Goal: Task Accomplishment & Management: Use online tool/utility

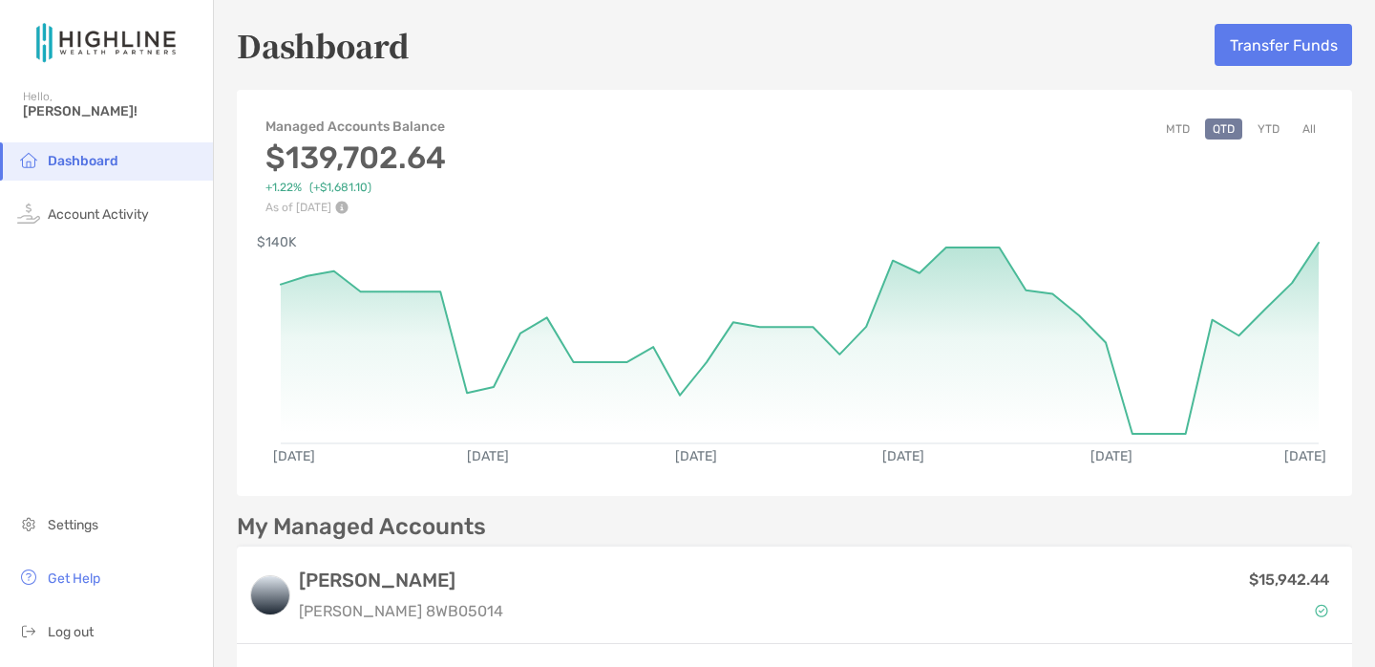
scroll to position [408, 0]
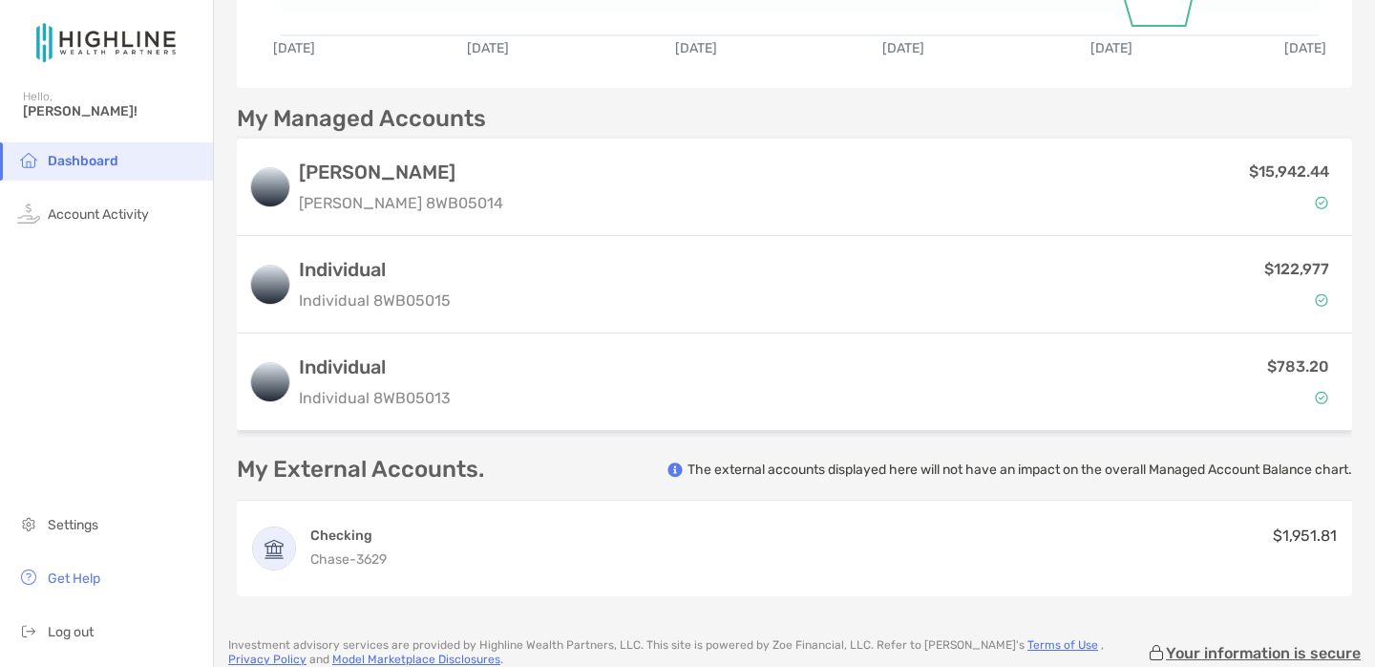
click at [677, 387] on div "$783.20" at bounding box center [899, 381] width 882 height 55
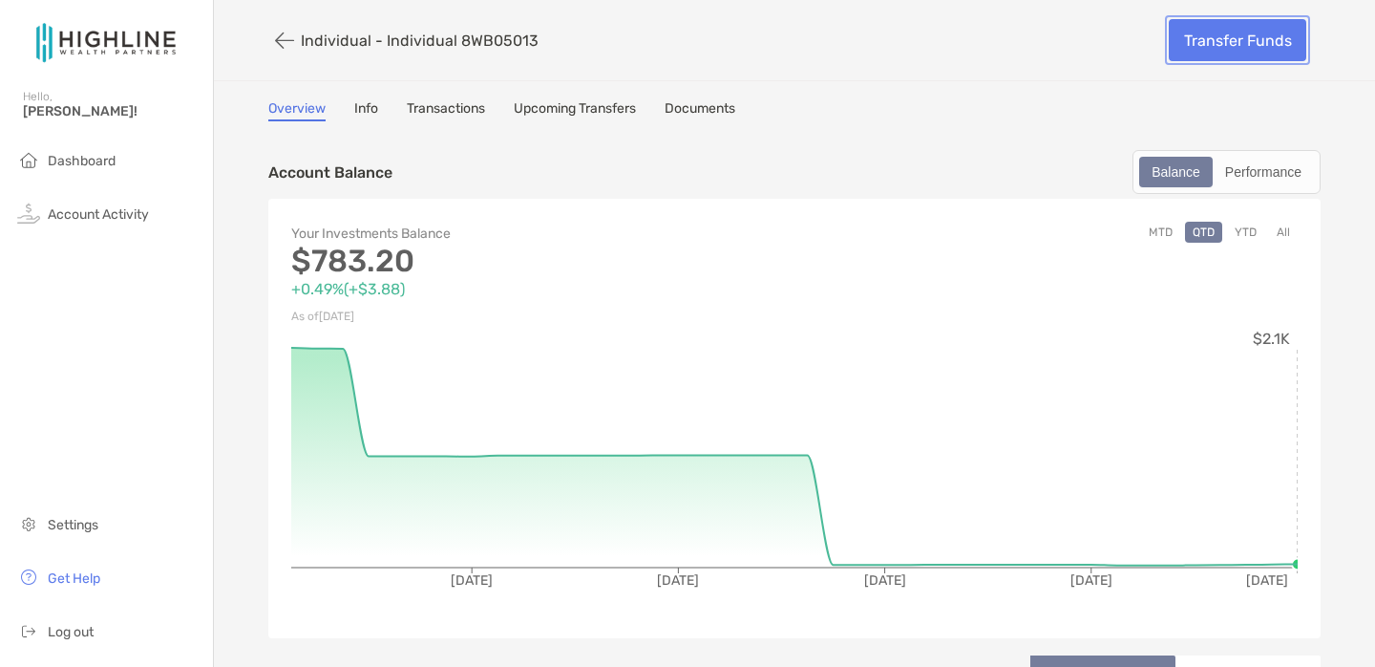
click at [1221, 26] on link "Transfer Funds" at bounding box center [1238, 40] width 138 height 42
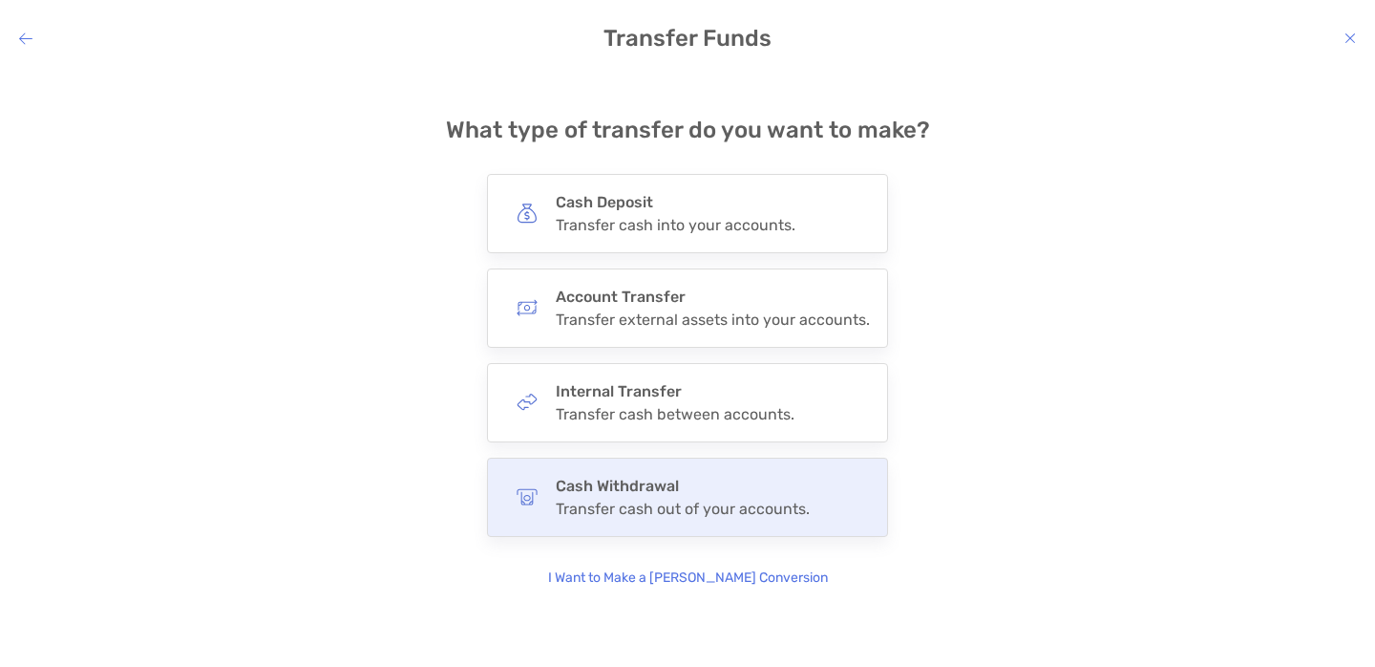
click at [763, 491] on h4 "Cash Withdrawal" at bounding box center [683, 486] width 254 height 18
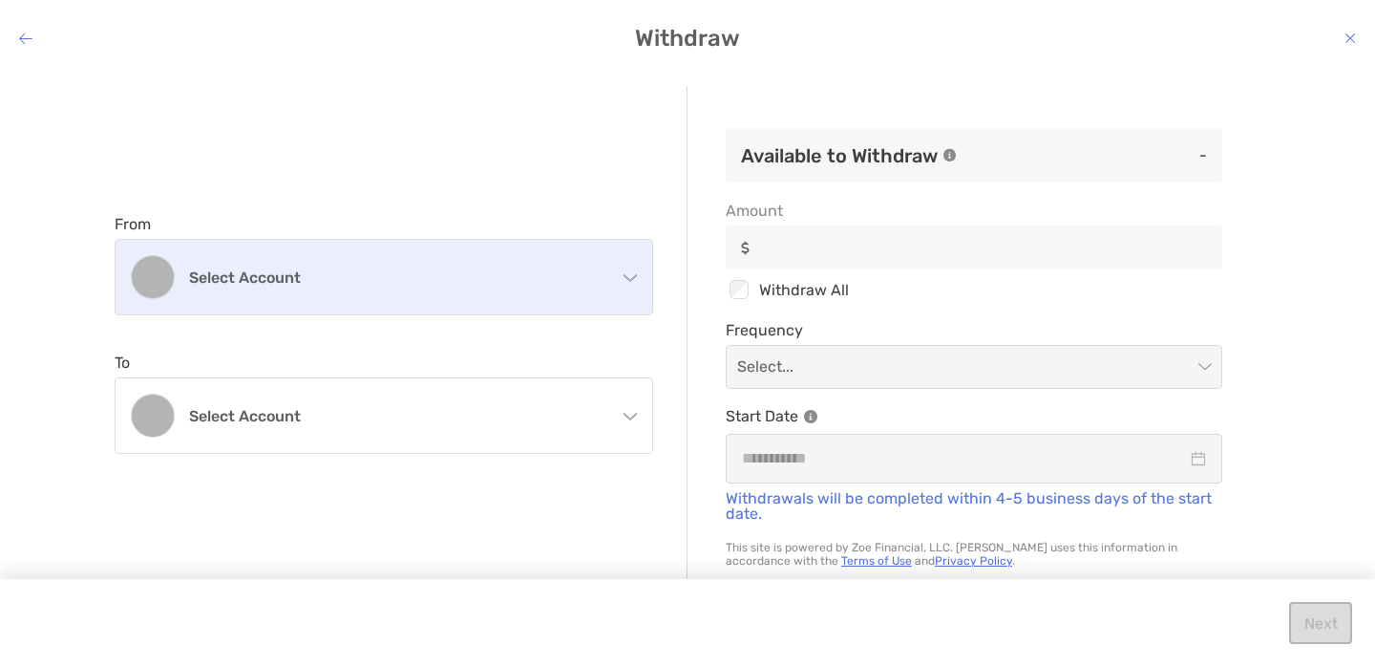
click at [554, 294] on div "Select account" at bounding box center [384, 277] width 537 height 74
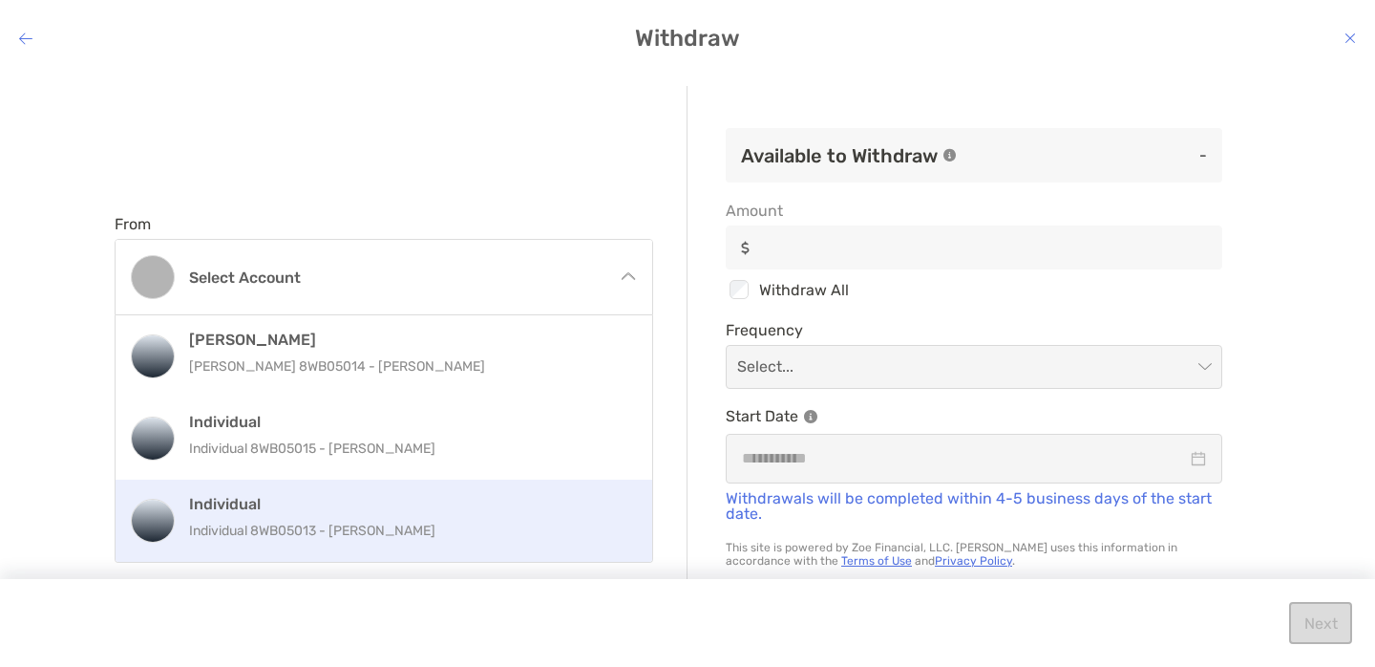
click at [463, 493] on div "Individual Individual 8WB05013 - [PERSON_NAME]" at bounding box center [384, 520] width 537 height 82
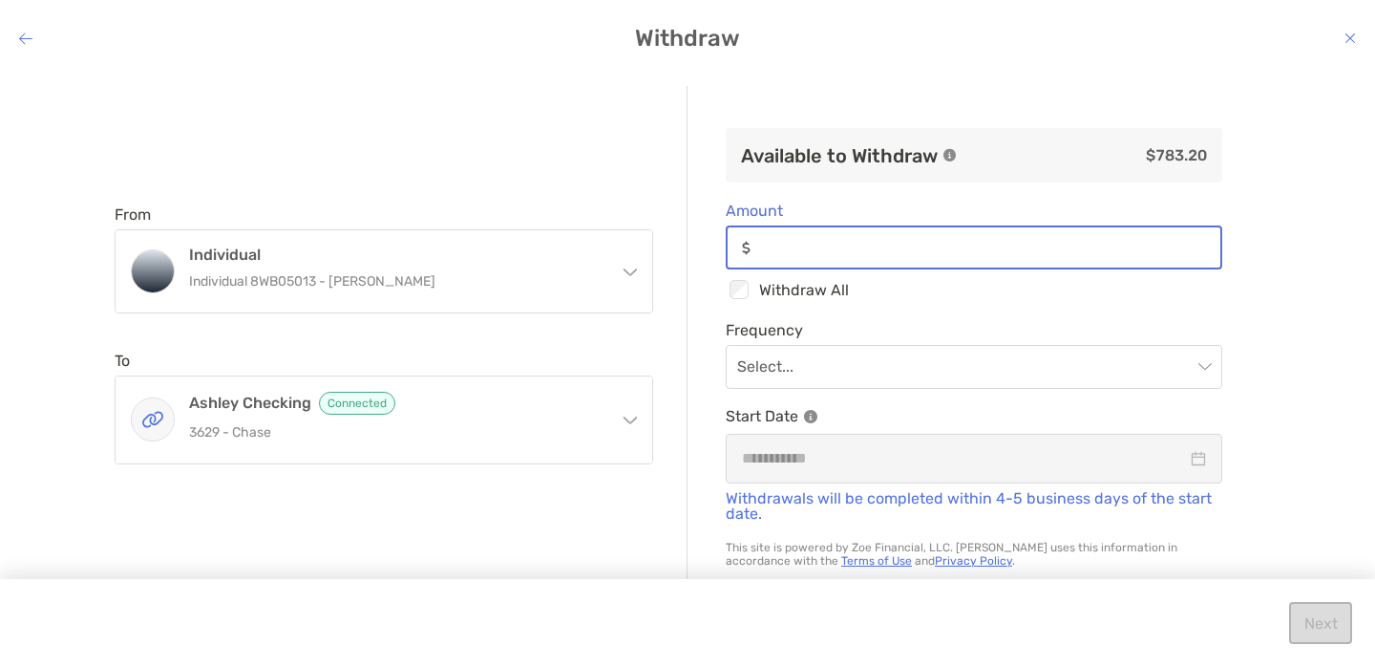
click at [841, 240] on input "Amount" at bounding box center [989, 248] width 462 height 16
type input "******"
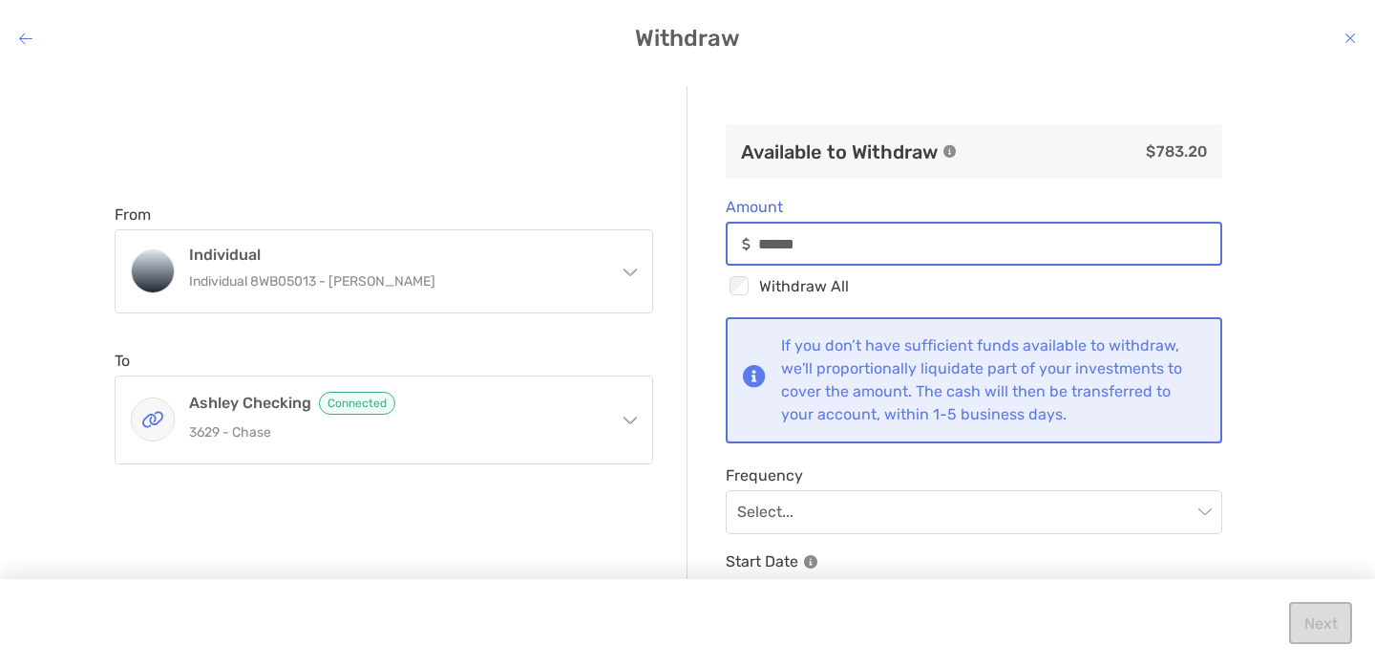
scroll to position [74, 0]
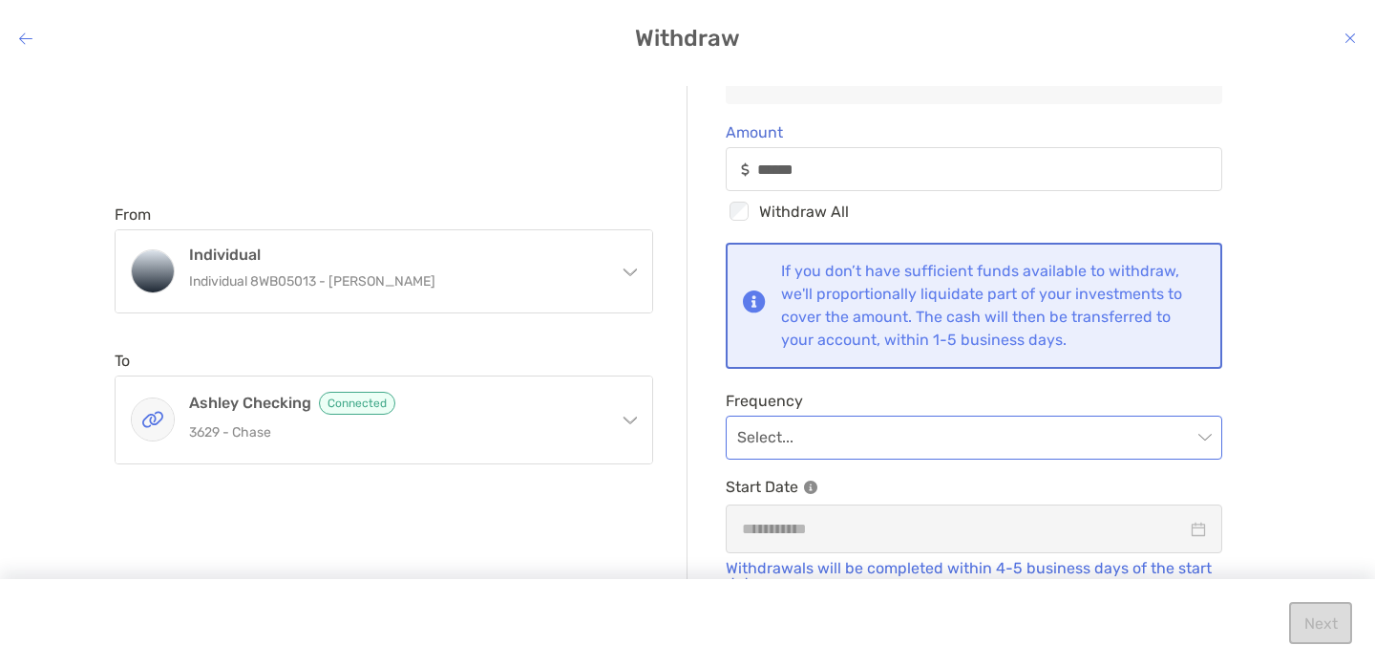
click at [913, 432] on input "modal" at bounding box center [964, 437] width 455 height 42
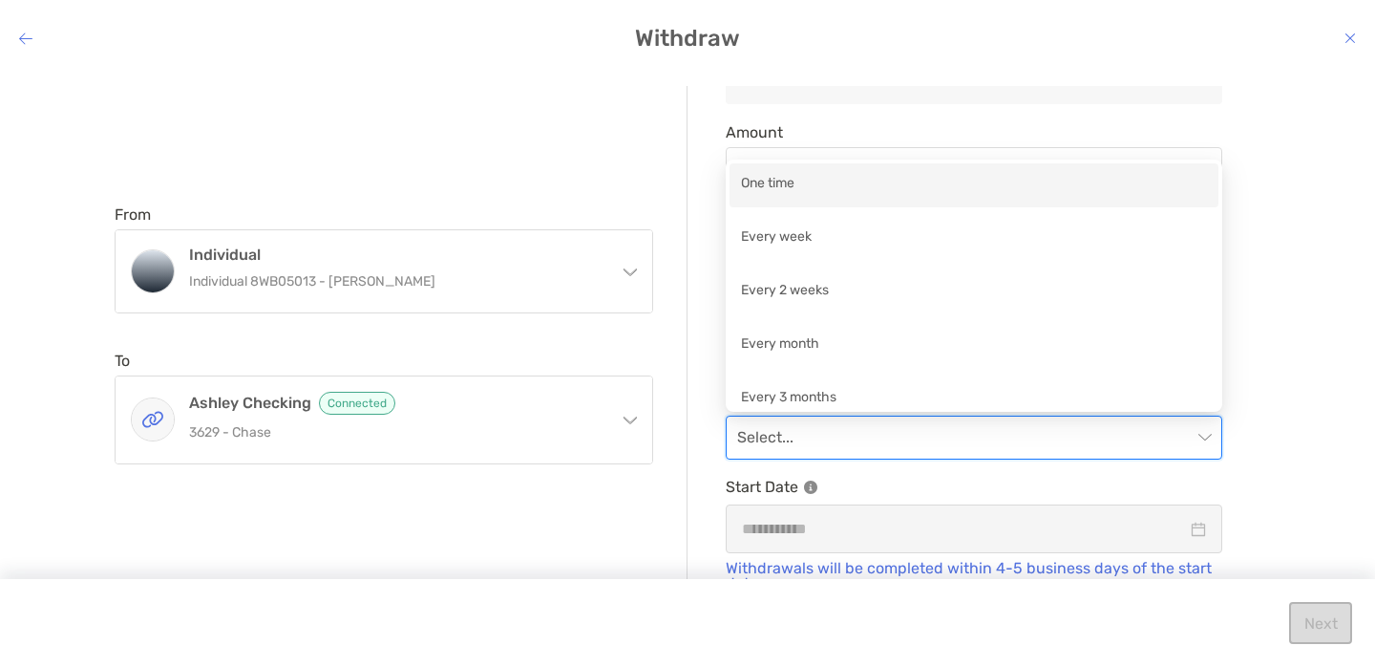
click at [901, 175] on div "One time" at bounding box center [974, 185] width 466 height 24
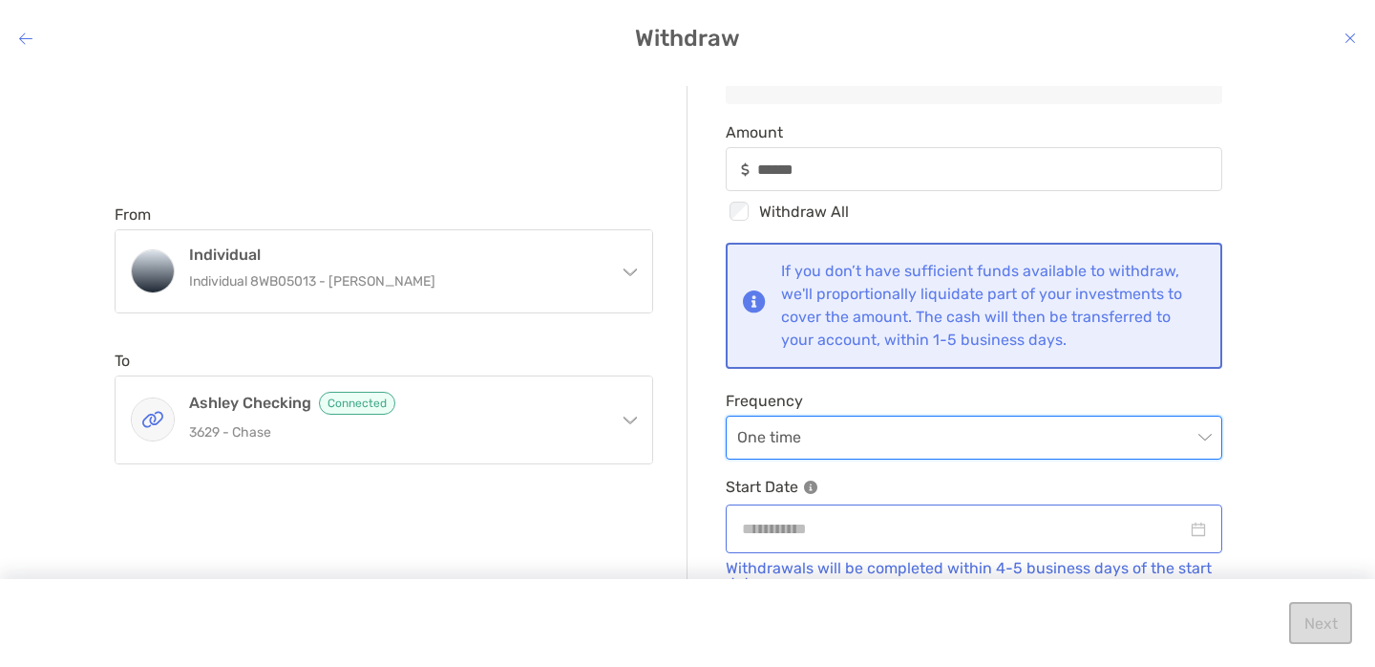
click at [1194, 526] on div "modal" at bounding box center [974, 529] width 464 height 24
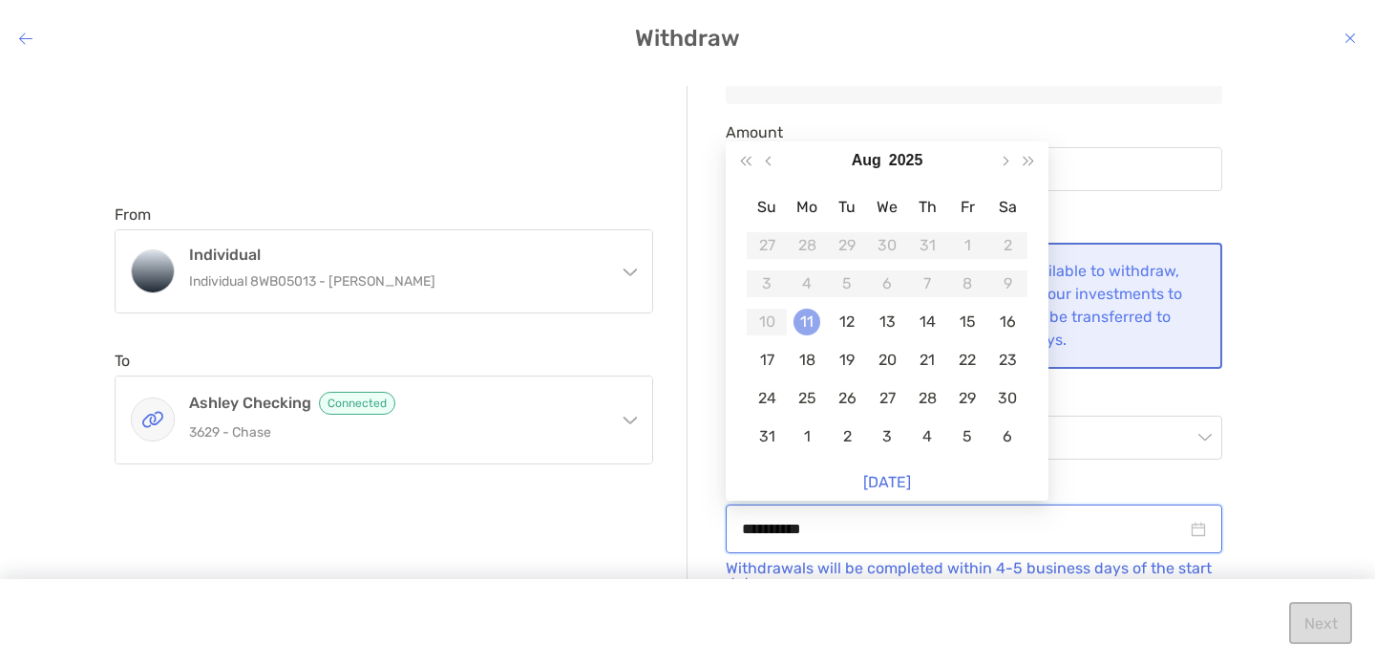
type input "**********"
click at [804, 327] on div "11" at bounding box center [807, 321] width 27 height 27
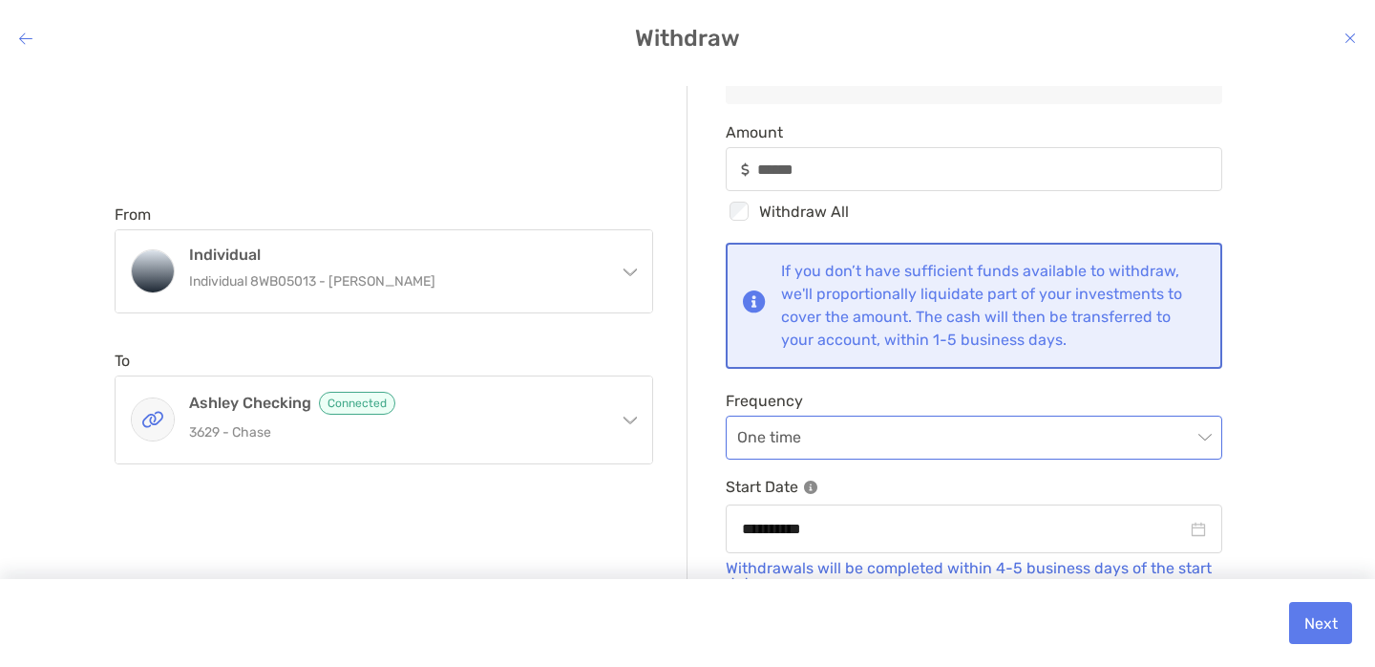
scroll to position [140, 0]
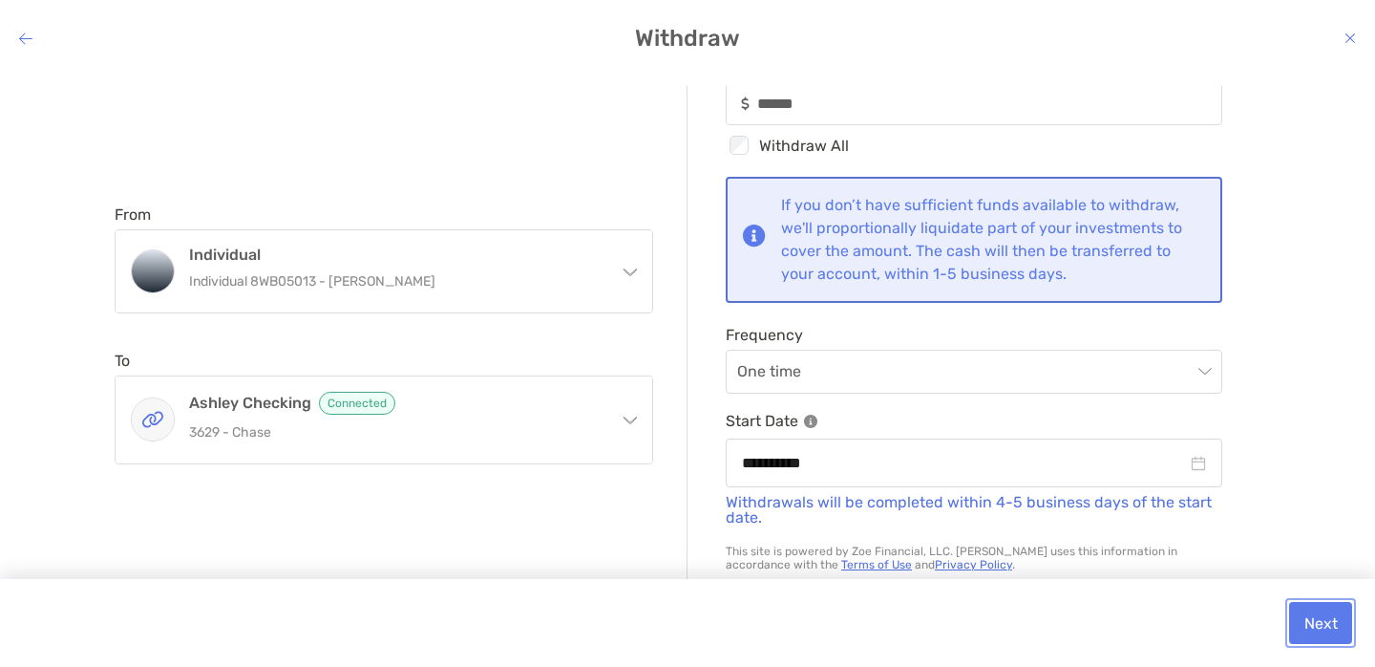
click at [1309, 619] on button "Next" at bounding box center [1320, 623] width 63 height 42
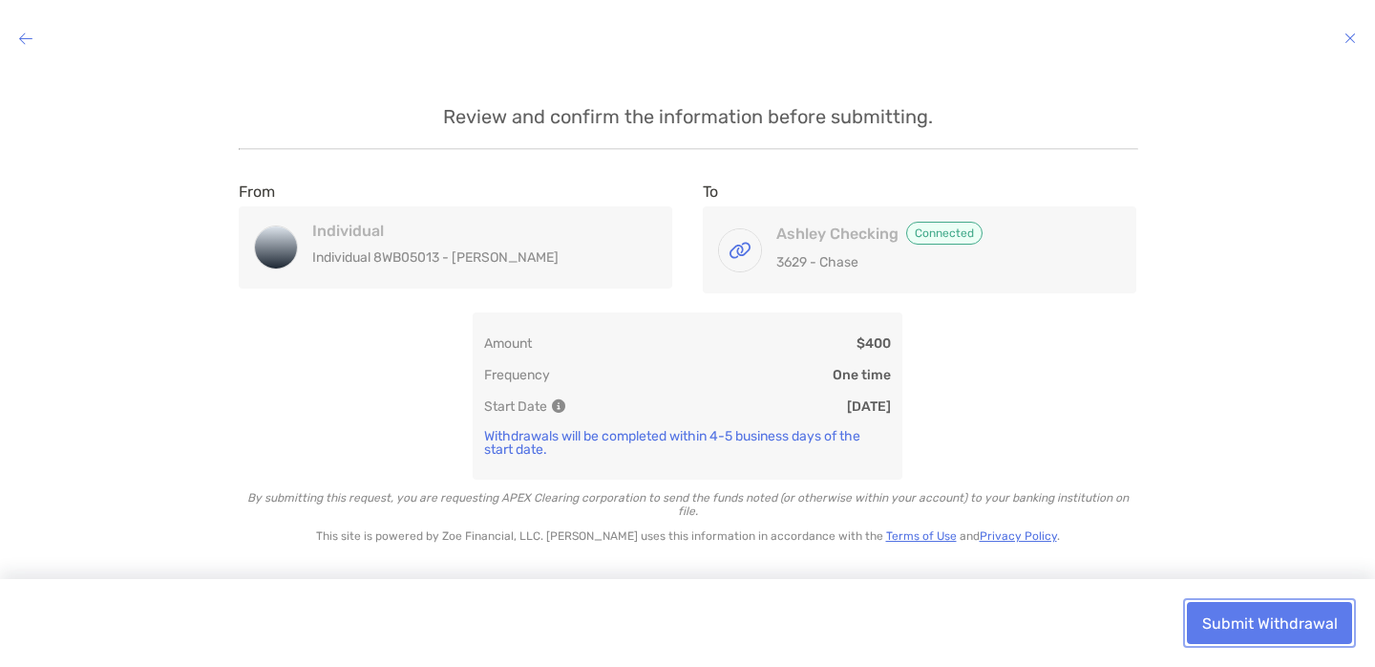
click at [1309, 619] on button "Submit Withdrawal" at bounding box center [1269, 623] width 165 height 42
